Goal: Communication & Community: Answer question/provide support

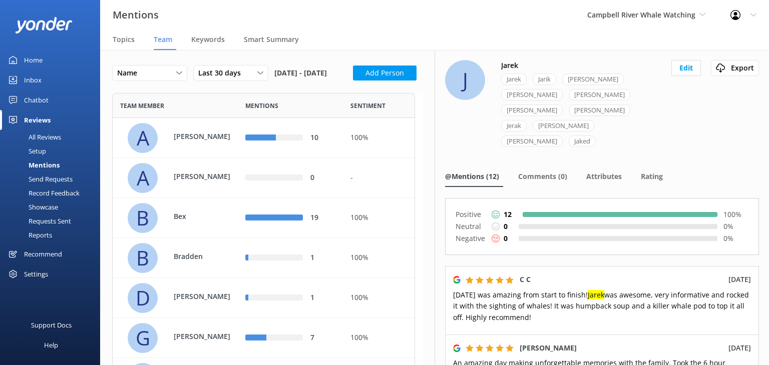
scroll to position [698, 295]
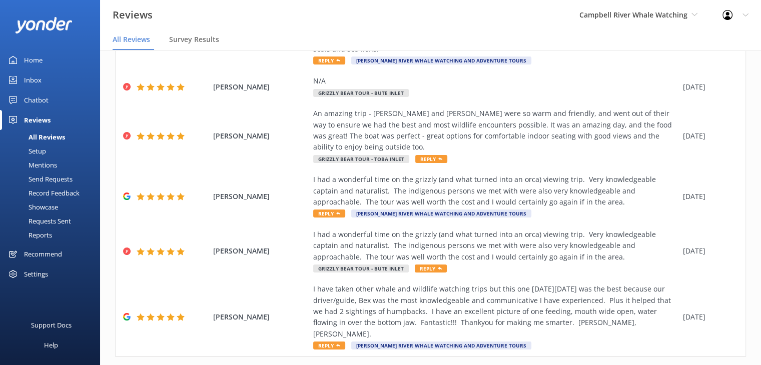
scroll to position [305, 0]
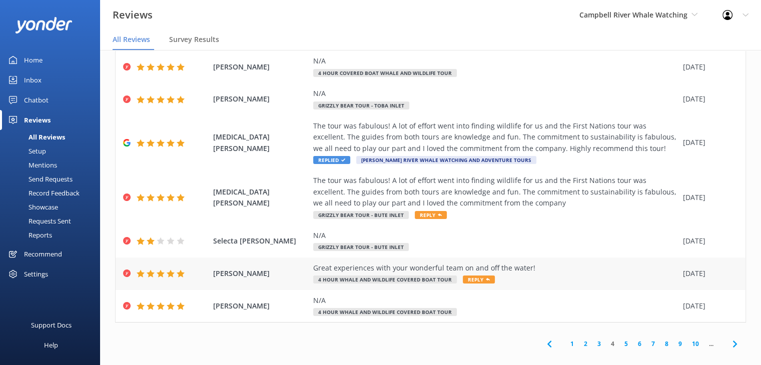
scroll to position [20, 0]
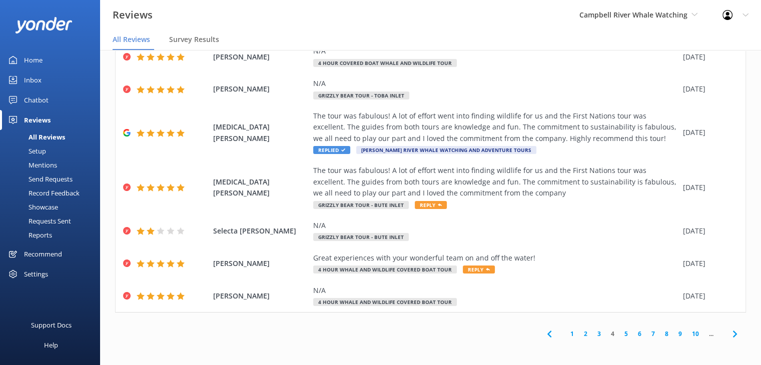
click at [634, 337] on link "6" at bounding box center [640, 334] width 14 height 10
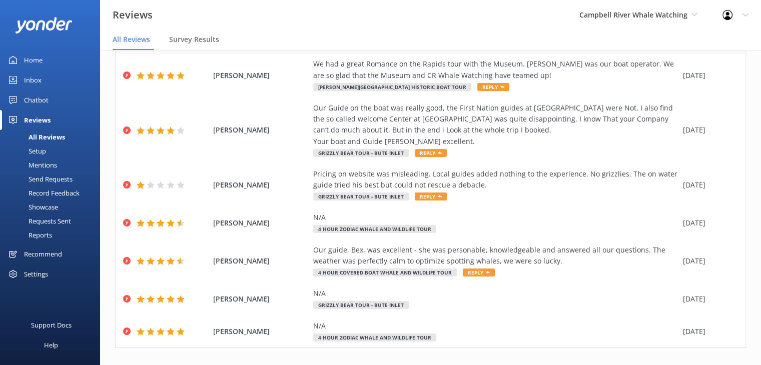
scroll to position [249, 0]
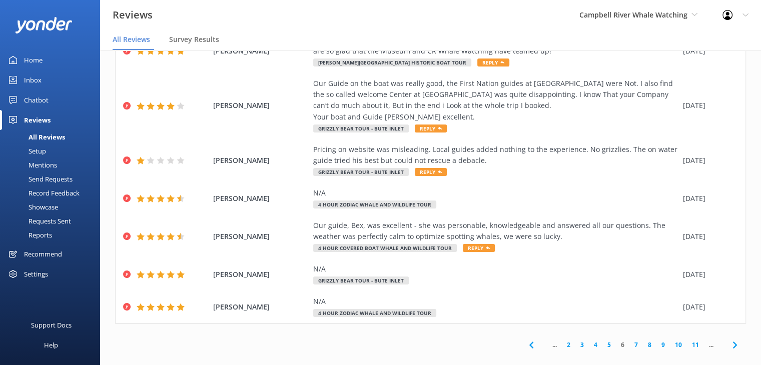
click at [661, 340] on link "9" at bounding box center [664, 345] width 14 height 10
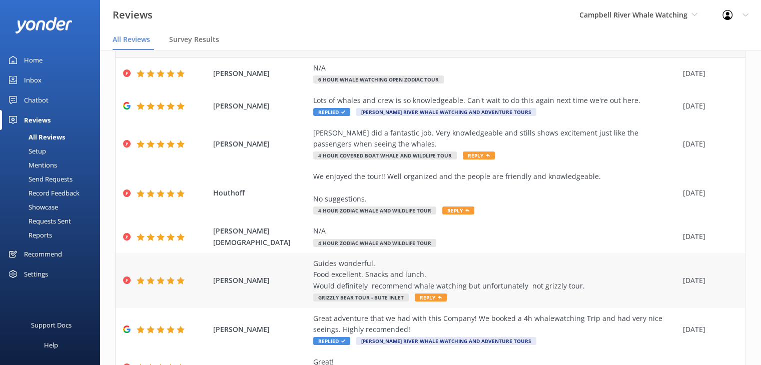
scroll to position [170, 0]
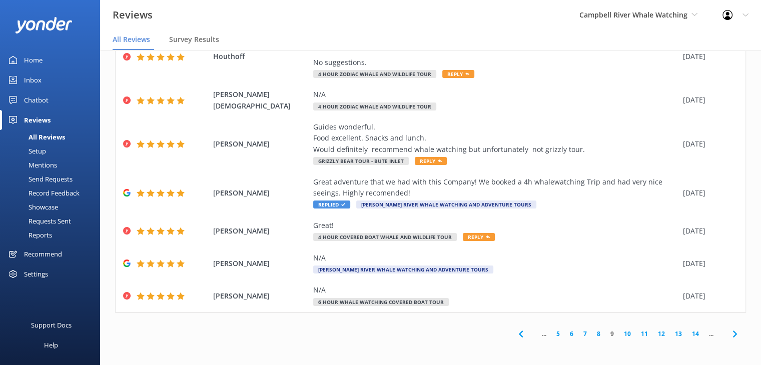
click at [659, 335] on link "12" at bounding box center [661, 334] width 17 height 10
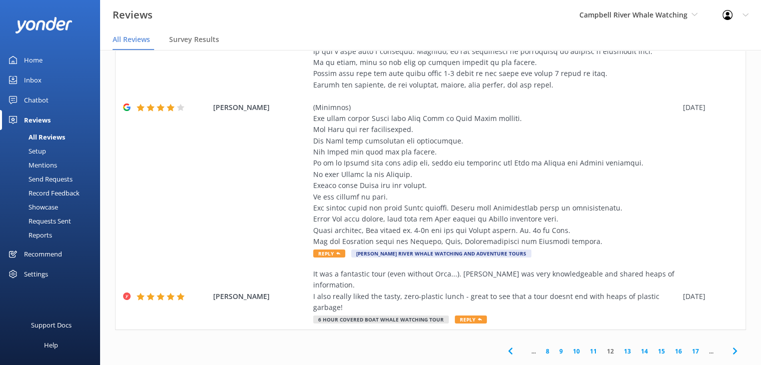
scroll to position [641, 0]
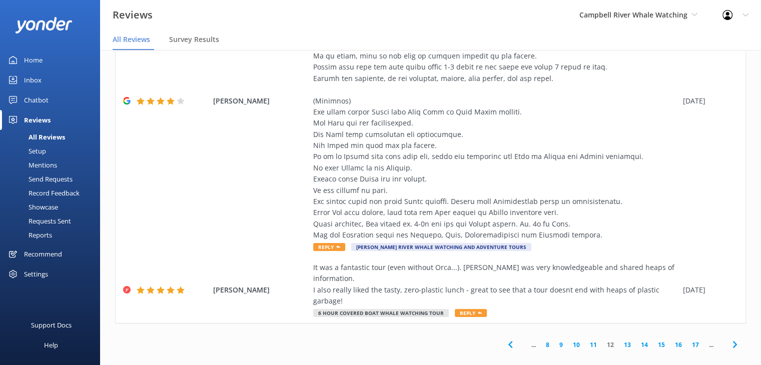
drag, startPoint x: 621, startPoint y: 336, endPoint x: 616, endPoint y: 341, distance: 7.4
click at [621, 340] on link "13" at bounding box center [627, 345] width 17 height 10
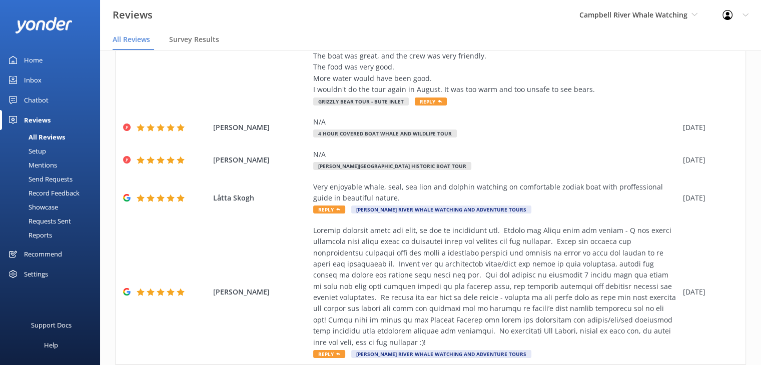
scroll to position [350, 0]
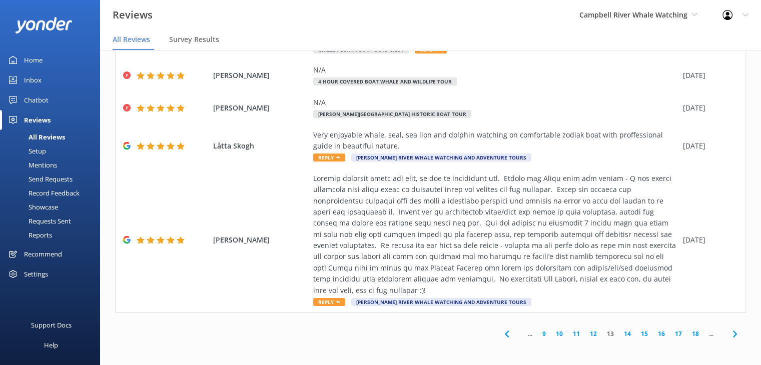
click at [585, 334] on link "12" at bounding box center [593, 334] width 17 height 10
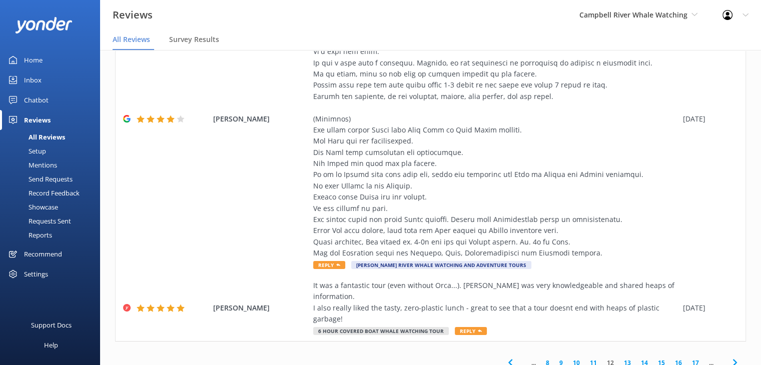
scroll to position [641, 0]
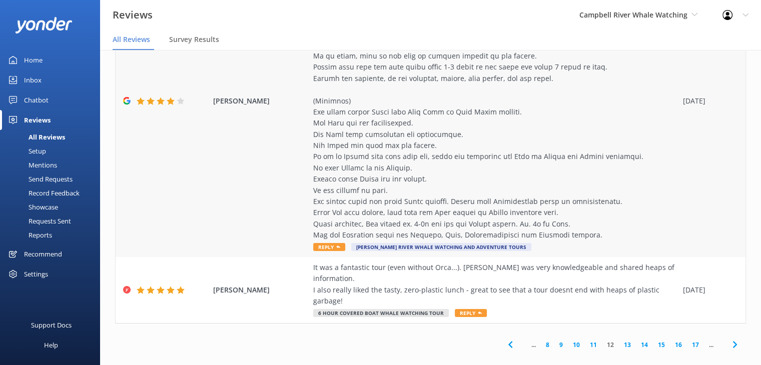
click at [528, 139] on div at bounding box center [495, 94] width 365 height 291
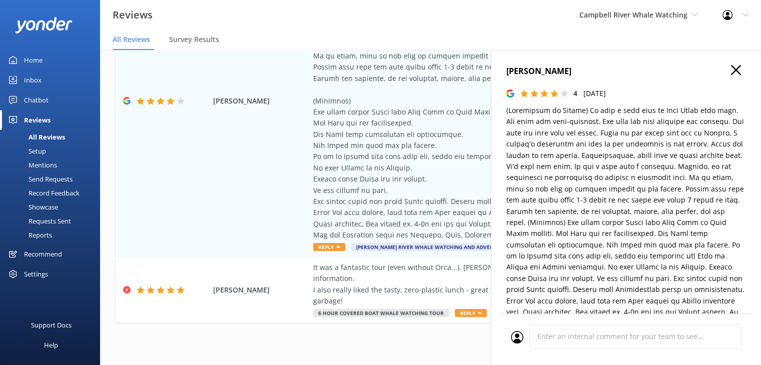
type textarea "Thank you so much for your detailed review and feedback! We're glad you enjoyed…"
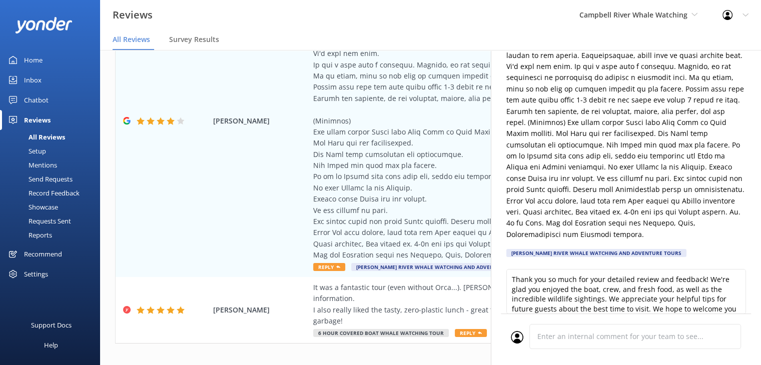
scroll to position [0, 0]
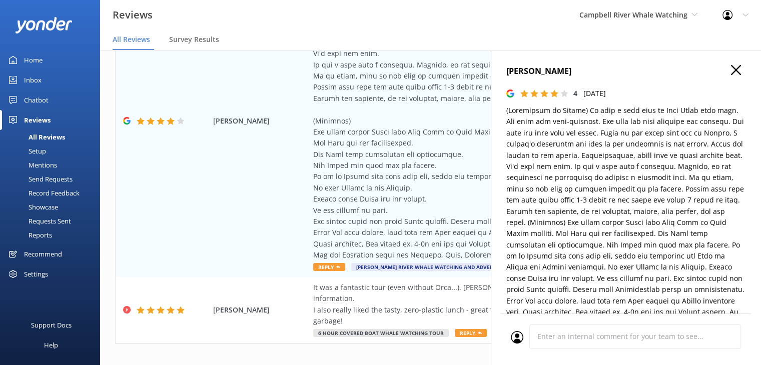
click at [731, 71] on icon "button" at bounding box center [736, 70] width 10 height 10
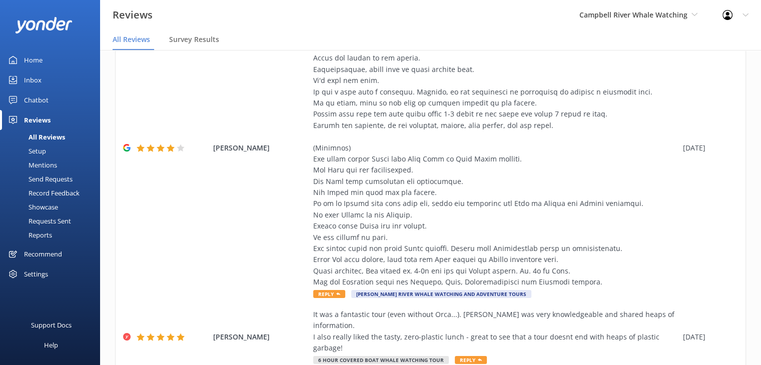
scroll to position [641, 0]
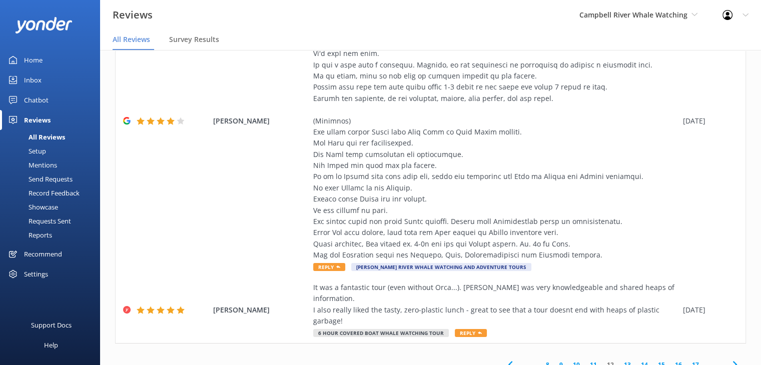
click at [586, 360] on link "11" at bounding box center [593, 365] width 17 height 10
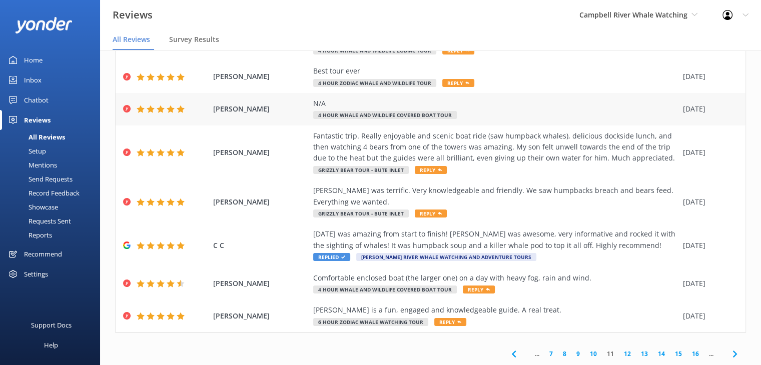
scroll to position [170, 0]
click at [588, 354] on link "10" at bounding box center [593, 354] width 17 height 10
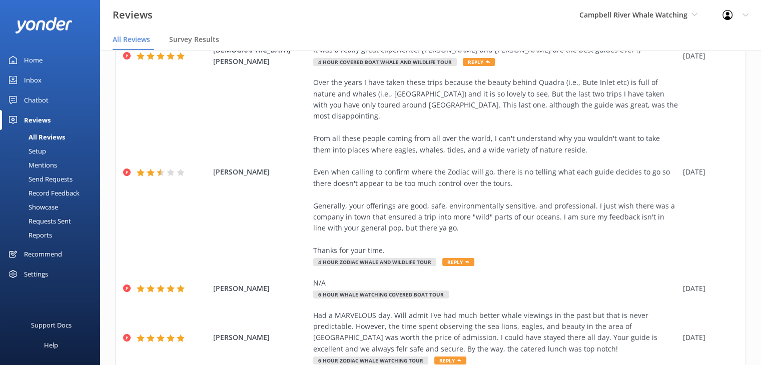
scroll to position [350, 0]
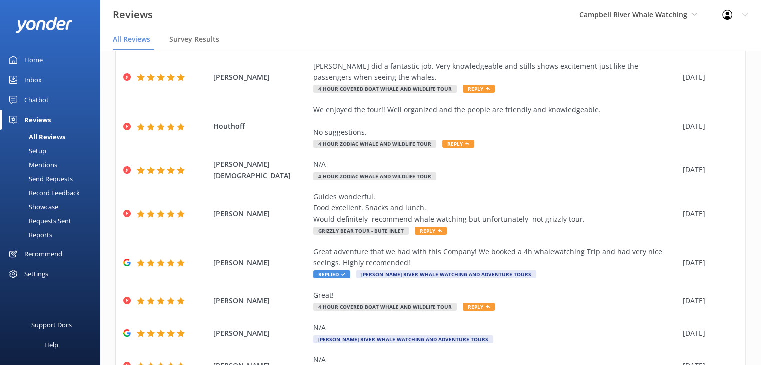
scroll to position [170, 0]
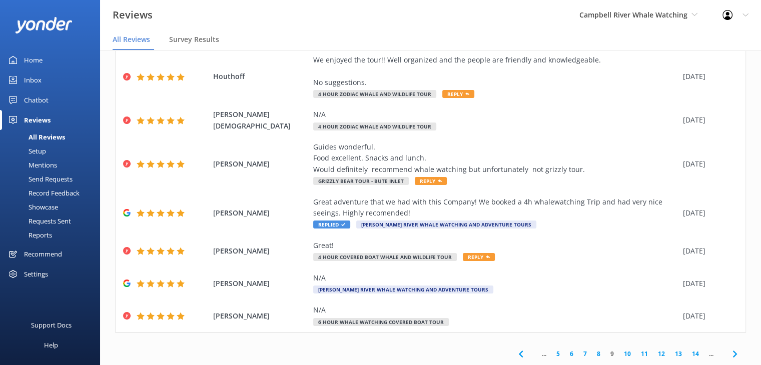
click at [593, 356] on link "8" at bounding box center [599, 354] width 14 height 10
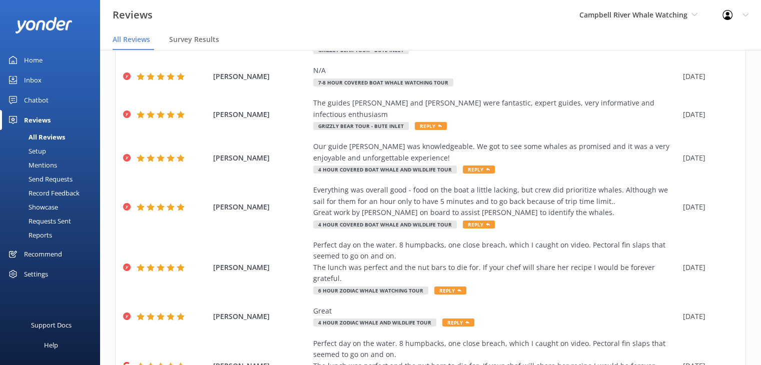
scroll to position [182, 0]
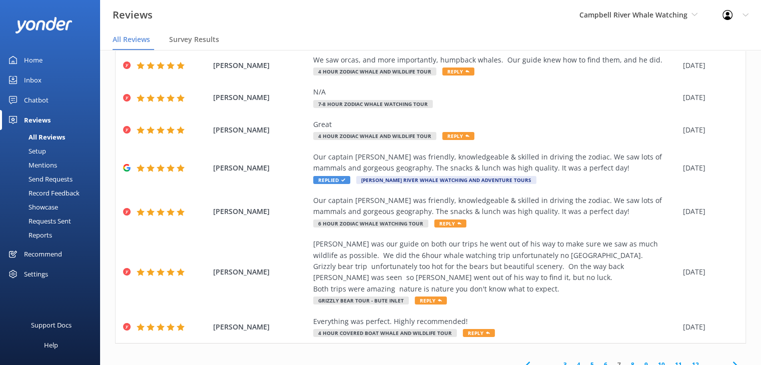
scroll to position [20, 0]
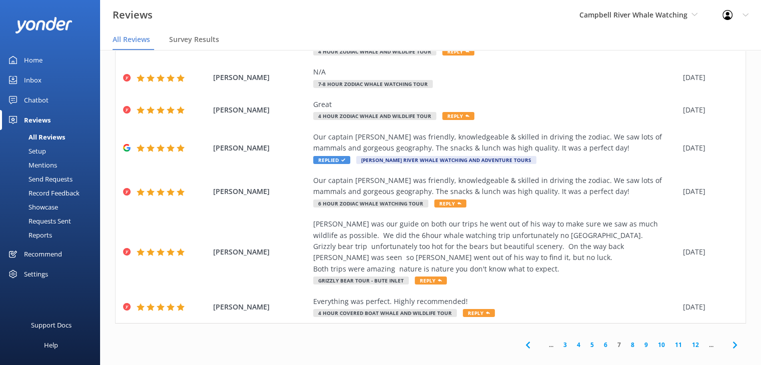
click at [601, 340] on link "6" at bounding box center [606, 345] width 14 height 10
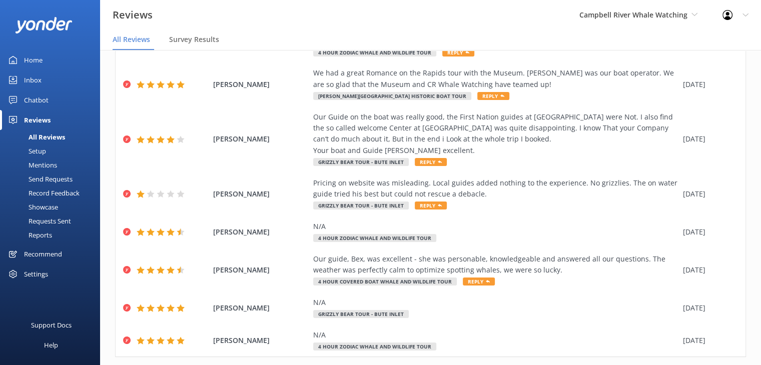
scroll to position [249, 0]
